Goal: Task Accomplishment & Management: Complete application form

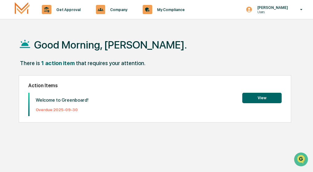
click at [250, 99] on button "View" at bounding box center [261, 98] width 39 height 10
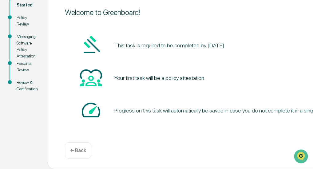
scroll to position [79, 72]
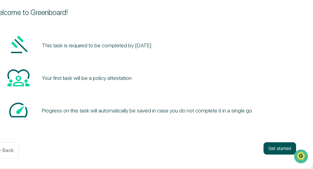
click at [273, 149] on button "Get started" at bounding box center [279, 148] width 33 height 12
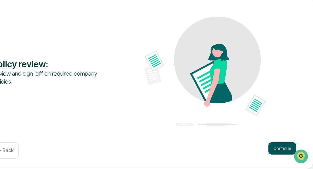
click at [279, 148] on button "Continue" at bounding box center [282, 148] width 28 height 12
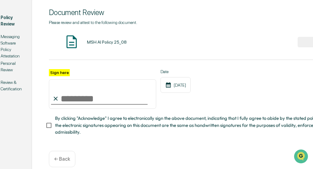
scroll to position [76, 72]
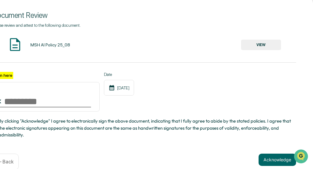
click at [262, 44] on button "VIEW" at bounding box center [261, 45] width 40 height 10
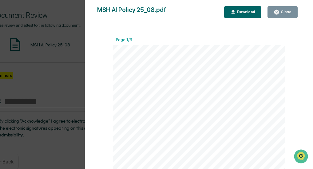
click at [279, 13] on icon "button" at bounding box center [276, 12] width 6 height 6
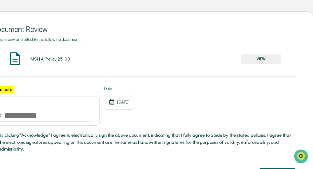
scroll to position [63, 71]
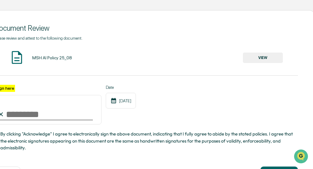
click at [133, 68] on div "Please review and attest to the following document. MSH AI Policy 25_08 VIEW Si…" at bounding box center [145, 94] width 303 height 116
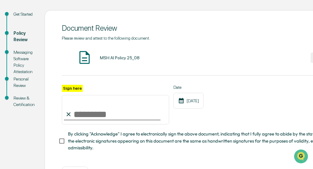
scroll to position [63, 2]
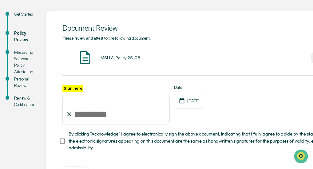
click at [82, 114] on input "Sign here" at bounding box center [115, 109] width 107 height 29
type input "**********"
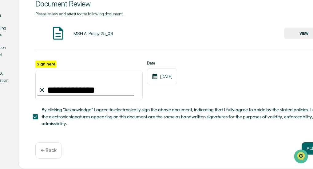
scroll to position [89, 29]
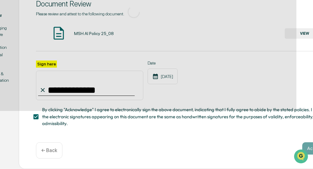
scroll to position [79, 29]
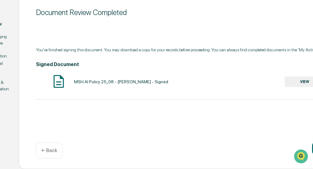
click at [303, 80] on button "VIEW" at bounding box center [304, 81] width 40 height 10
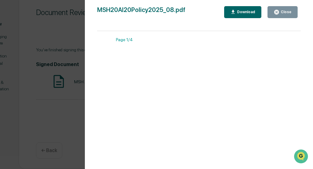
click at [285, 12] on div "Close" at bounding box center [285, 12] width 12 height 4
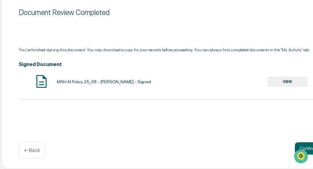
scroll to position [79, 72]
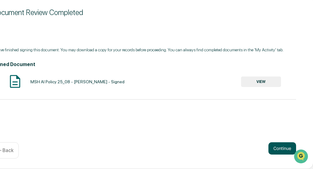
click at [282, 150] on button "Continue" at bounding box center [282, 148] width 28 height 12
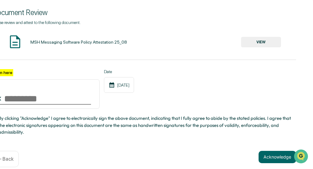
click at [3, 106] on input "Sign here" at bounding box center [45, 93] width 107 height 29
click at [9, 104] on input "Sign here" at bounding box center [45, 93] width 107 height 29
drag, startPoint x: 9, startPoint y: 104, endPoint x: 35, endPoint y: 123, distance: 32.3
click at [35, 123] on div "Sign here Date [DATE] By clicking "Acknowledge" I agree to electronically sign …" at bounding box center [143, 102] width 303 height 67
type input "**********"
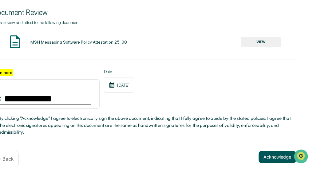
click at [268, 157] on button "Acknowledge" at bounding box center [276, 157] width 37 height 12
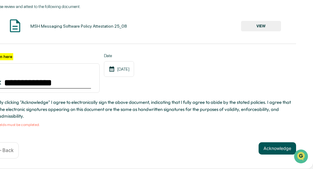
scroll to position [97, 72]
click at [274, 150] on button "Acknowledge" at bounding box center [277, 148] width 37 height 12
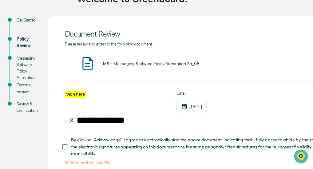
scroll to position [57, 0]
click at [152, 136] on div "**********" at bounding box center [216, 128] width 303 height 74
click at [155, 94] on div "**********" at bounding box center [118, 111] width 107 height 40
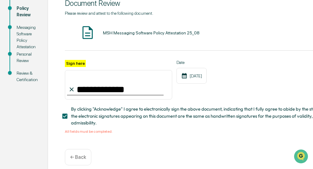
scroll to position [89, 0]
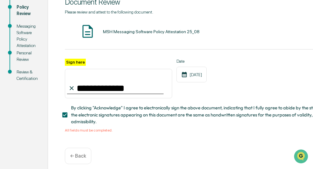
click at [232, 149] on div "**********" at bounding box center [217, 79] width 338 height 190
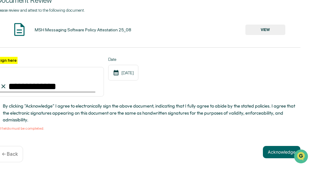
scroll to position [91, 72]
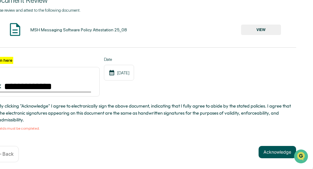
click at [283, 156] on button "Acknowledge" at bounding box center [276, 152] width 37 height 12
click at [280, 152] on button "Acknowledge" at bounding box center [276, 152] width 37 height 12
click at [275, 154] on button "Acknowledge" at bounding box center [276, 152] width 37 height 12
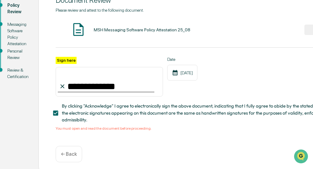
scroll to position [91, 0]
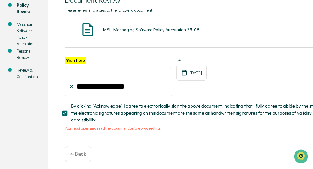
drag, startPoint x: 172, startPoint y: 146, endPoint x: 294, endPoint y: 77, distance: 140.1
click at [294, 77] on div "**********" at bounding box center [216, 77] width 303 height 40
click at [283, 77] on div "**********" at bounding box center [216, 77] width 303 height 40
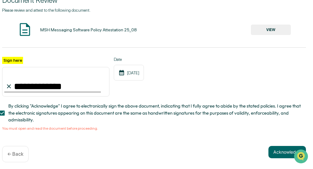
scroll to position [91, 72]
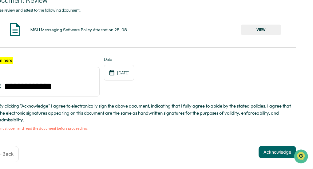
click at [265, 27] on button "VIEW" at bounding box center [261, 30] width 40 height 10
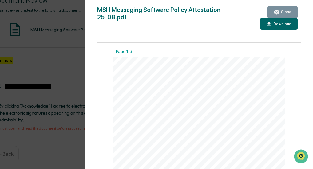
click at [289, 11] on div "Close" at bounding box center [285, 12] width 12 height 4
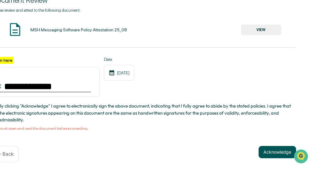
click at [280, 156] on button "Acknowledge" at bounding box center [276, 152] width 37 height 12
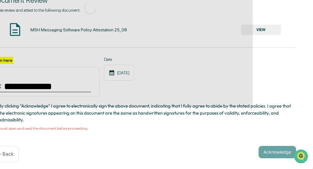
scroll to position [79, 72]
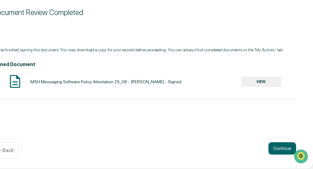
click at [250, 80] on button "VIEW" at bounding box center [261, 81] width 40 height 10
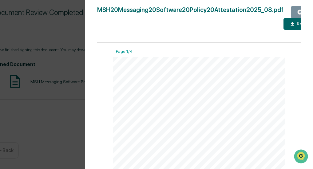
click at [297, 14] on icon "button" at bounding box center [300, 12] width 6 height 6
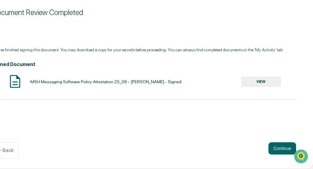
click at [162, 128] on div "Document Review Completed You've finished signing this document. You may downlo…" at bounding box center [144, 81] width 338 height 174
click at [273, 147] on button "Continue" at bounding box center [282, 148] width 28 height 12
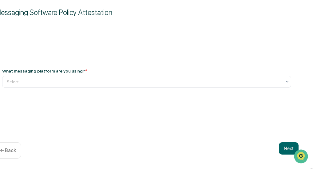
click at [174, 118] on div "Messaging Software Policy Attestation What messaging platform are you using? * …" at bounding box center [147, 81] width 338 height 174
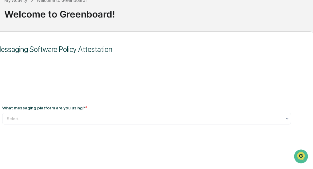
click at [193, 110] on div "What messaging platform are you using? *" at bounding box center [146, 107] width 289 height 5
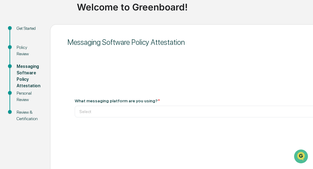
scroll to position [79, 0]
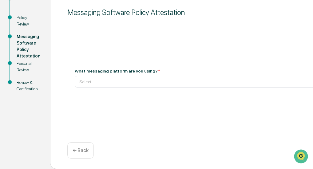
drag, startPoint x: 255, startPoint y: 106, endPoint x: 180, endPoint y: 129, distance: 78.4
click at [180, 129] on div "Messaging Software Policy Attestation What messaging platform are you using? * …" at bounding box center [219, 81] width 338 height 174
drag, startPoint x: 180, startPoint y: 129, endPoint x: 72, endPoint y: 123, distance: 108.3
click at [72, 123] on div "Messaging Software Policy Attestation What messaging platform are you using? * …" at bounding box center [219, 81] width 338 height 174
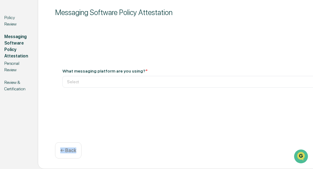
click at [186, 116] on div "Messaging Software Policy Attestation What messaging platform are you using? * …" at bounding box center [207, 81] width 338 height 174
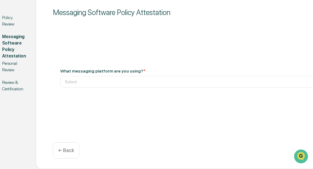
drag, startPoint x: 186, startPoint y: 116, endPoint x: 156, endPoint y: 115, distance: 30.4
click at [156, 115] on div "Messaging Software Policy Attestation What messaging platform are you using? * …" at bounding box center [205, 81] width 338 height 174
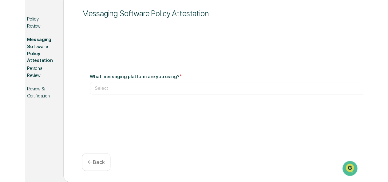
scroll to position [65, 0]
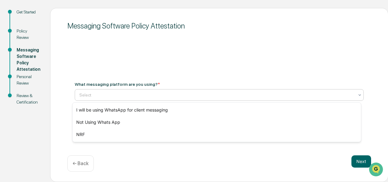
click at [312, 95] on icon at bounding box center [359, 95] width 5 height 5
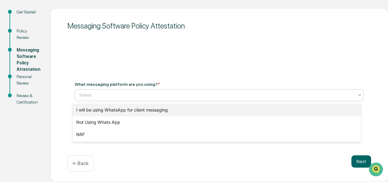
click at [261, 108] on div "I will be using WhatsApp for client messaging" at bounding box center [216, 110] width 288 height 12
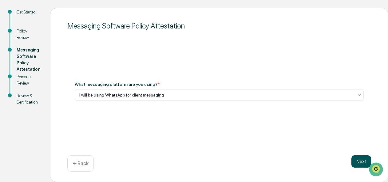
click at [312, 164] on button "Next" at bounding box center [361, 162] width 20 height 12
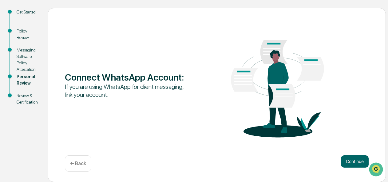
click at [312, 164] on button "Continue" at bounding box center [355, 162] width 28 height 12
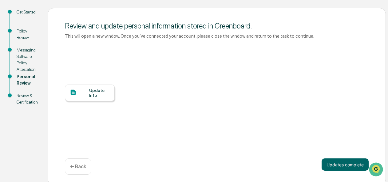
click at [95, 95] on div "Update Info" at bounding box center [99, 93] width 21 height 10
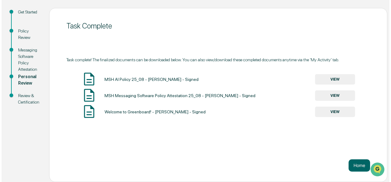
scroll to position [0, 0]
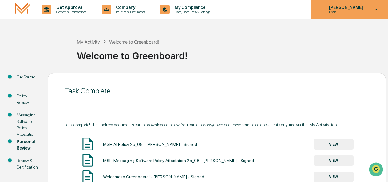
click at [312, 15] on div "[PERSON_NAME] Users" at bounding box center [349, 9] width 77 height 19
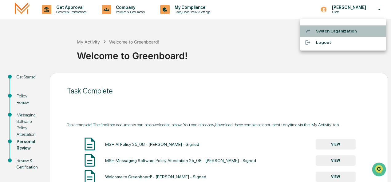
click at [312, 29] on li "Switch Organization" at bounding box center [343, 30] width 86 height 11
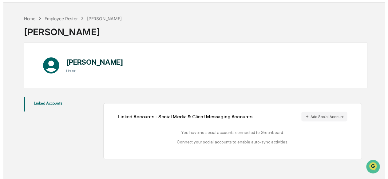
scroll to position [17, 0]
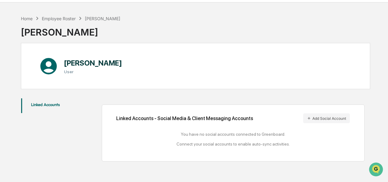
click at [31, 15] on div "Home Employee Roster [PERSON_NAME]" at bounding box center [71, 18] width 100 height 7
click at [31, 17] on div "Home" at bounding box center [27, 18] width 12 height 5
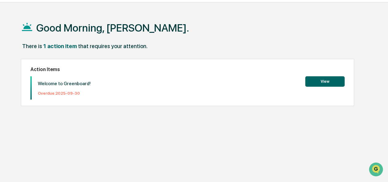
click at [327, 84] on button "View" at bounding box center [324, 81] width 39 height 10
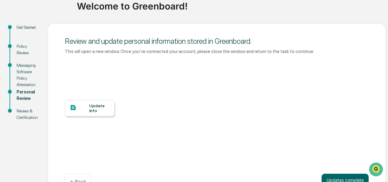
scroll to position [68, 0]
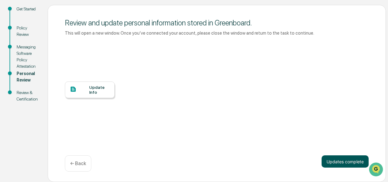
click at [340, 163] on button "Updates complete" at bounding box center [344, 162] width 47 height 12
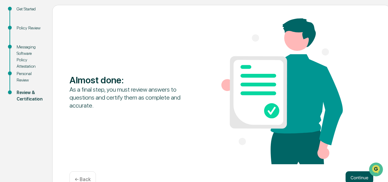
click at [355, 174] on button "Continue" at bounding box center [359, 178] width 28 height 12
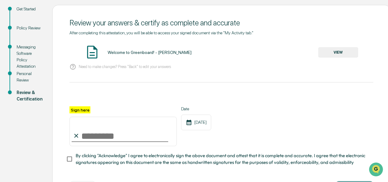
click at [342, 54] on button "VIEW" at bounding box center [338, 52] width 40 height 10
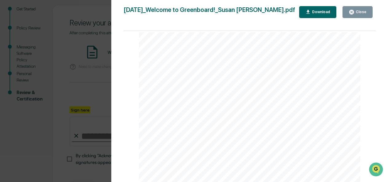
scroll to position [343, 0]
click at [96, 87] on div "Version History 10/07/2025, 06:04 PM Susan Pollick 2025-10-07_Welcome to Greenb…" at bounding box center [194, 91] width 388 height 182
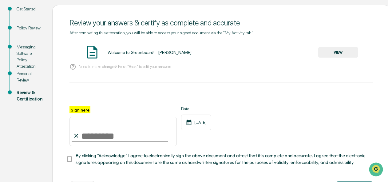
click at [104, 132] on input "Sign here" at bounding box center [122, 131] width 107 height 29
type input "**********"
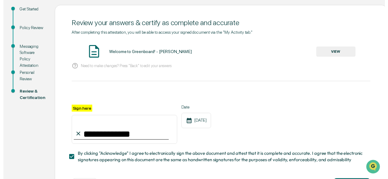
scroll to position [96, 0]
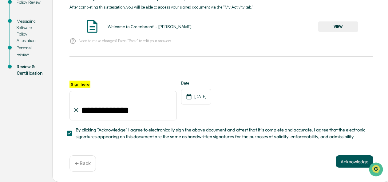
click at [351, 162] on button "Acknowledge" at bounding box center [353, 162] width 37 height 12
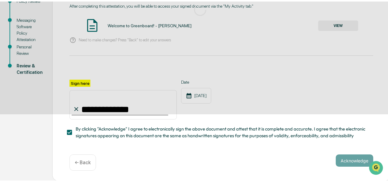
scroll to position [65, 0]
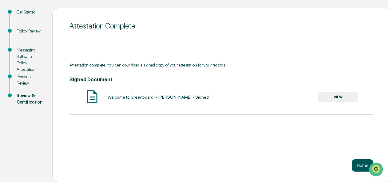
click at [351, 169] on button "Home" at bounding box center [362, 166] width 22 height 12
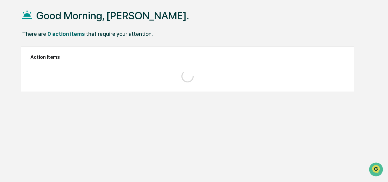
scroll to position [29, 0]
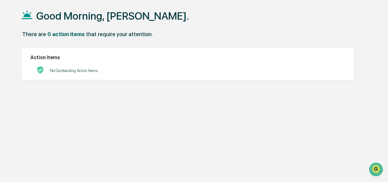
click at [29, 15] on icon at bounding box center [27, 15] width 10 height 8
